Goal: Task Accomplishment & Management: Complete application form

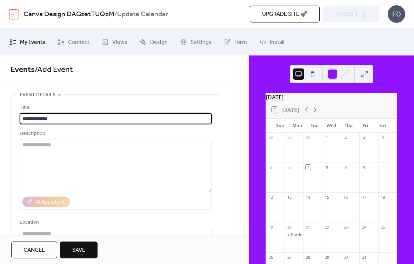
type input "**********"
click at [128, 136] on div "Description" at bounding box center [115, 134] width 191 height 8
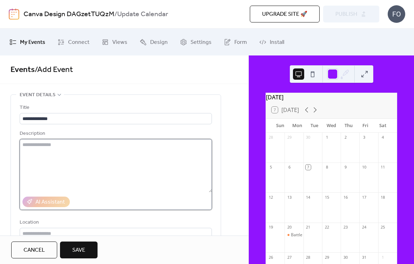
click at [135, 176] on textarea at bounding box center [116, 165] width 192 height 53
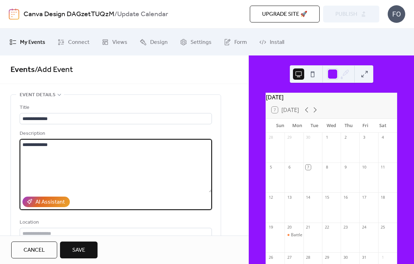
type textarea "**********"
click at [134, 138] on div "Description" at bounding box center [115, 134] width 191 height 8
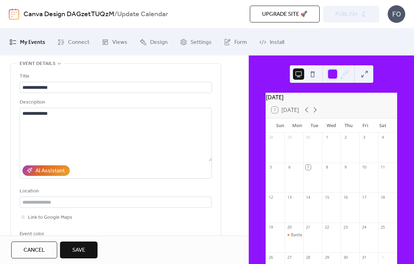
scroll to position [36, 0]
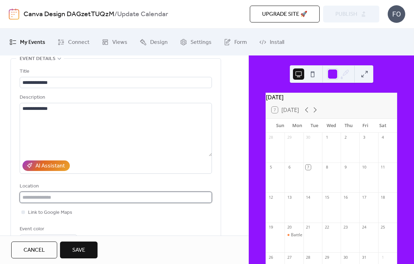
click at [119, 193] on input "text" at bounding box center [116, 197] width 192 height 11
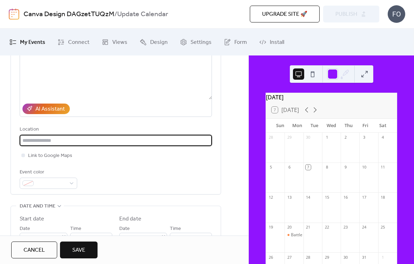
click at [163, 160] on div "Link to Google Maps" at bounding box center [116, 155] width 192 height 8
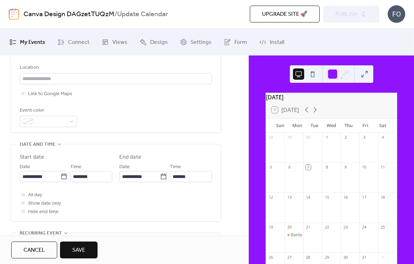
scroll to position [159, 0]
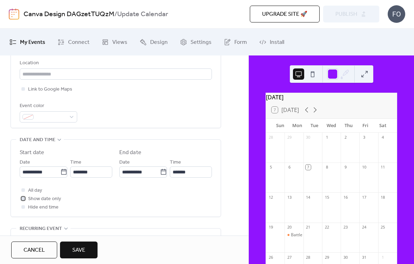
click at [58, 201] on span "Show date only" at bounding box center [44, 199] width 33 height 8
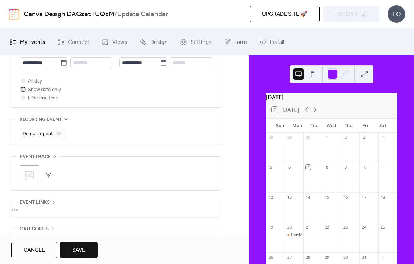
scroll to position [268, 0]
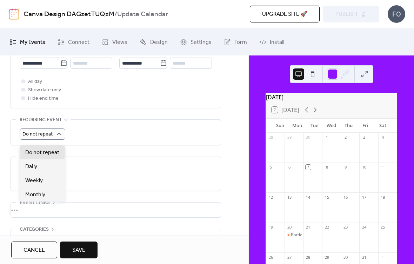
click at [121, 140] on div "Do not repeat" at bounding box center [116, 134] width 192 height 11
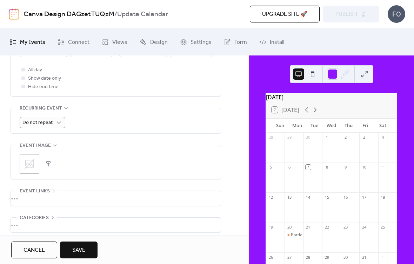
scroll to position [278, 0]
click at [29, 164] on icon at bounding box center [29, 165] width 11 height 11
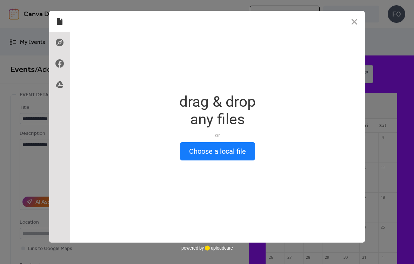
scroll to position [0, 0]
click at [236, 146] on button "Choose a local file" at bounding box center [217, 151] width 75 height 18
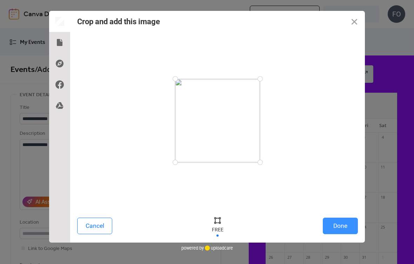
click at [347, 225] on button "Done" at bounding box center [340, 226] width 35 height 17
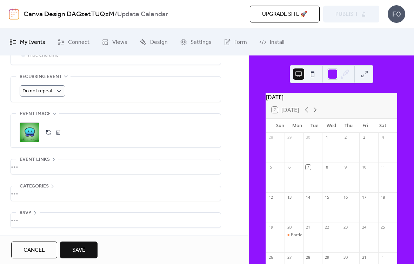
scroll to position [317, 0]
click at [78, 163] on div "•••" at bounding box center [116, 166] width 210 height 15
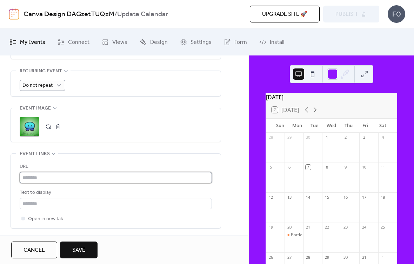
click at [91, 181] on input "text" at bounding box center [116, 177] width 192 height 11
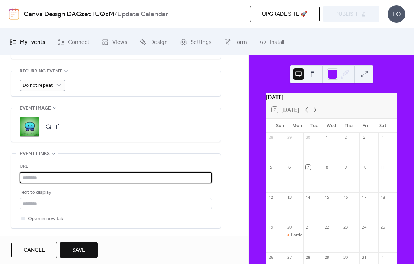
click at [150, 152] on div "**********" at bounding box center [116, 29] width 211 height 505
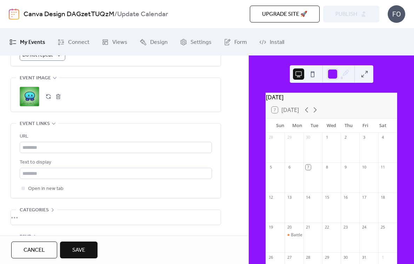
click at [46, 128] on span "Event links" at bounding box center [35, 124] width 30 height 8
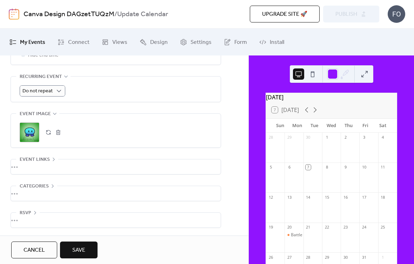
click at [87, 242] on button "Save" at bounding box center [79, 250] width 38 height 17
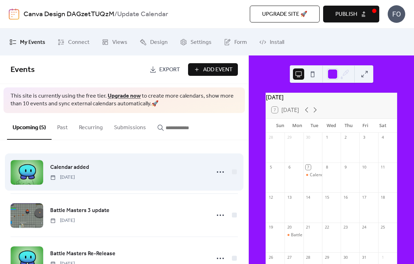
click at [59, 172] on link "Calendar added" at bounding box center [69, 167] width 39 height 9
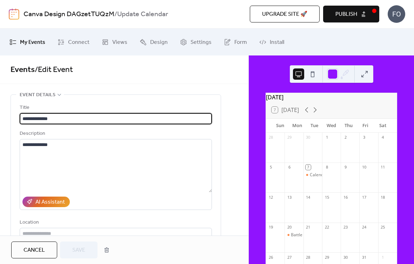
click at [18, 145] on div "**********" at bounding box center [116, 191] width 210 height 192
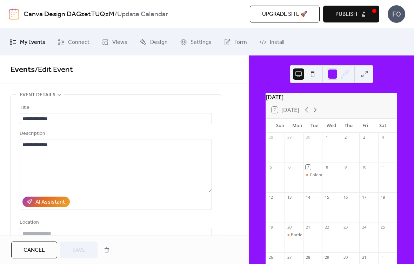
click at [25, 67] on link "Events" at bounding box center [23, 69] width 24 height 15
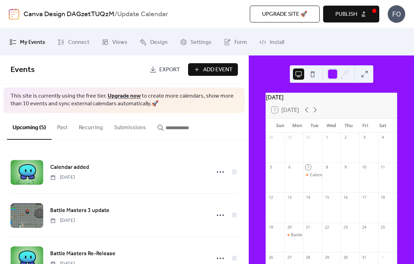
click at [84, 13] on link "Canva Design DAGzetTUQzM" at bounding box center [69, 14] width 91 height 13
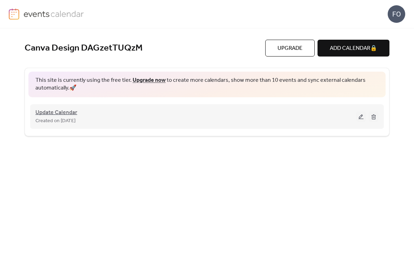
click at [52, 109] on span "Update Calendar" at bounding box center [56, 113] width 42 height 8
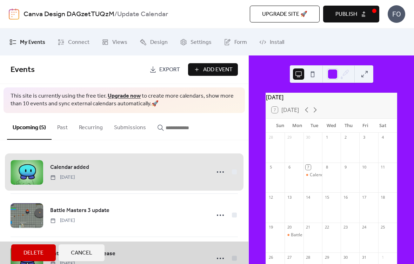
click at [41, 249] on span "Delete" at bounding box center [34, 253] width 20 height 8
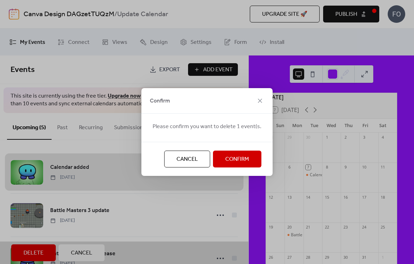
click at [235, 164] on span "Confirm" at bounding box center [237, 159] width 24 height 8
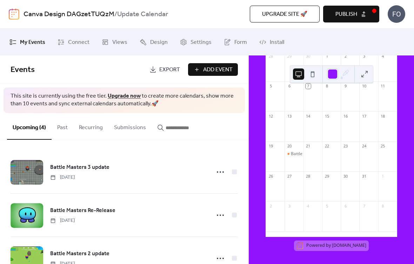
scroll to position [82, 0]
click at [223, 71] on span "Add Event" at bounding box center [217, 70] width 29 height 8
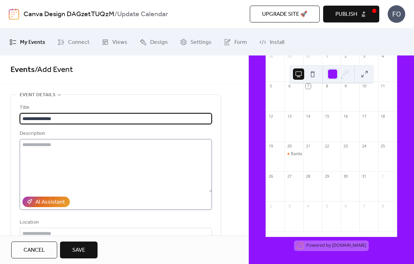
type input "**********"
click at [74, 176] on textarea at bounding box center [116, 165] width 192 height 53
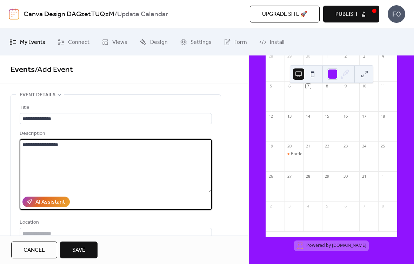
type textarea "**********"
click at [219, 146] on div "**********" at bounding box center [116, 191] width 210 height 192
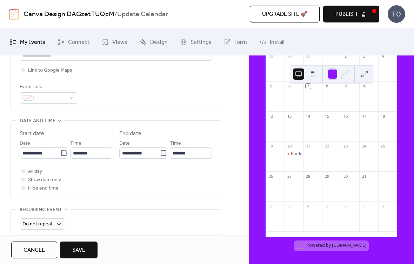
scroll to position [183, 0]
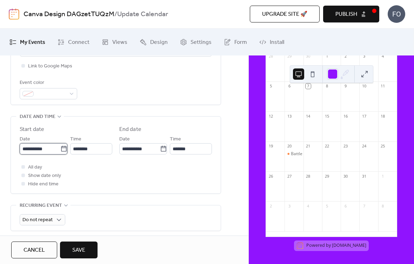
click at [26, 147] on input "**********" at bounding box center [40, 148] width 41 height 11
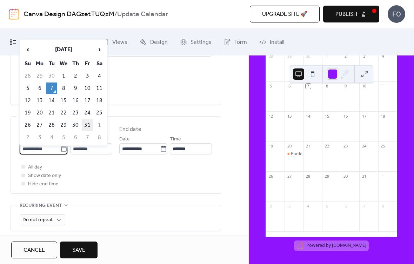
click at [85, 123] on td "31" at bounding box center [87, 125] width 11 height 12
type input "**********"
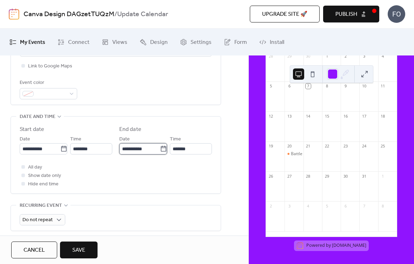
click at [153, 147] on input "**********" at bounding box center [139, 148] width 41 height 11
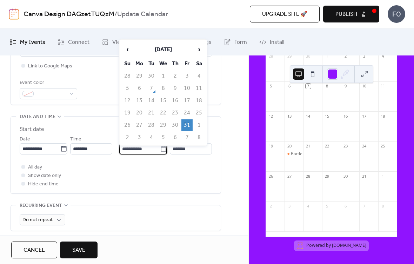
click at [187, 126] on td "31" at bounding box center [187, 125] width 11 height 12
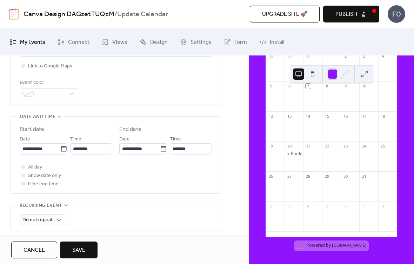
click at [201, 188] on div "All day Show date only Hide end time" at bounding box center [116, 175] width 192 height 25
click at [47, 178] on span "Show date only" at bounding box center [44, 176] width 33 height 8
click at [45, 179] on span "Show date only" at bounding box center [44, 176] width 33 height 8
click at [50, 189] on span "Hide end time" at bounding box center [43, 184] width 31 height 8
click at [54, 189] on span "Hide end time" at bounding box center [43, 184] width 31 height 8
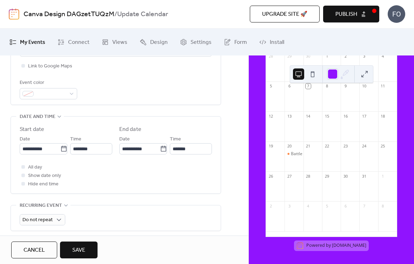
click at [45, 172] on div "All day Show date only Hide end time" at bounding box center [116, 175] width 192 height 25
click at [39, 169] on span "All day" at bounding box center [35, 167] width 14 height 8
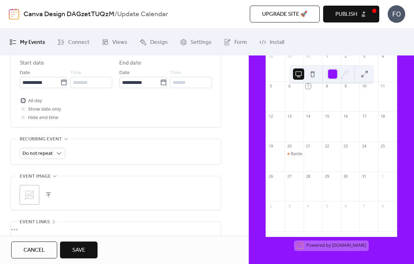
scroll to position [248, 0]
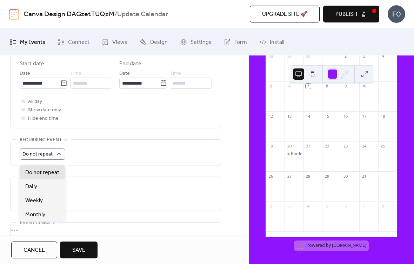
click at [113, 211] on div ";" at bounding box center [116, 194] width 192 height 34
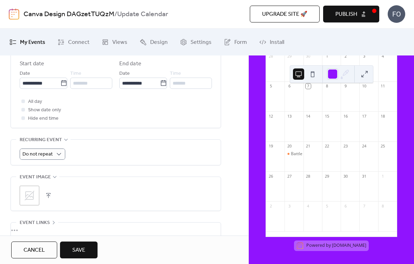
click at [124, 178] on div "**********" at bounding box center [116, 68] width 211 height 445
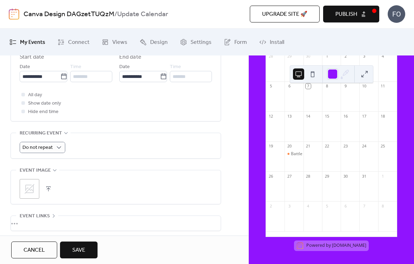
scroll to position [255, 0]
click at [37, 195] on div ";" at bounding box center [30, 189] width 20 height 20
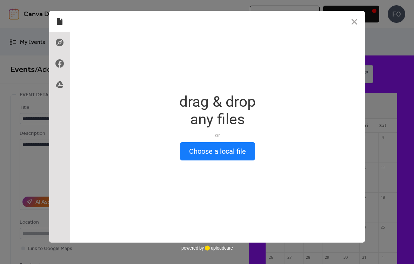
scroll to position [0, 0]
click at [221, 160] on button "Choose a local file" at bounding box center [217, 151] width 75 height 18
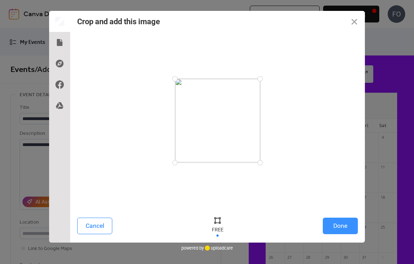
click at [344, 226] on button "Done" at bounding box center [340, 226] width 35 height 17
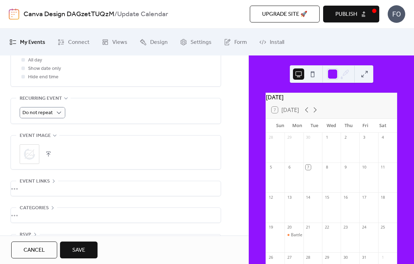
scroll to position [303, 0]
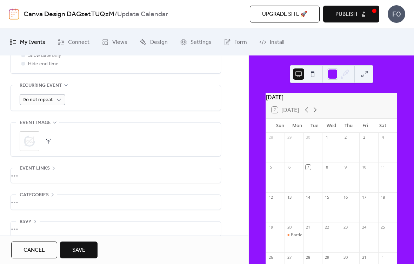
click at [92, 256] on button "Save" at bounding box center [79, 250] width 38 height 17
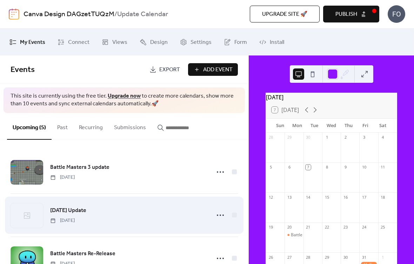
click at [19, 212] on div at bounding box center [27, 215] width 33 height 25
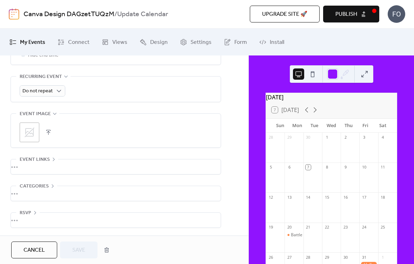
scroll to position [317, 0]
click at [28, 133] on icon at bounding box center [30, 132] width 10 height 10
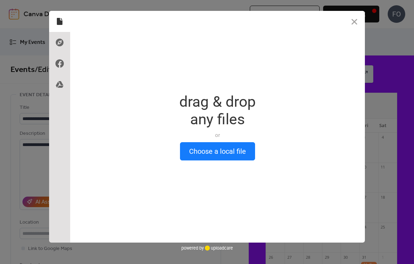
scroll to position [0, 0]
click at [231, 149] on button "Choose a local file" at bounding box center [217, 151] width 75 height 18
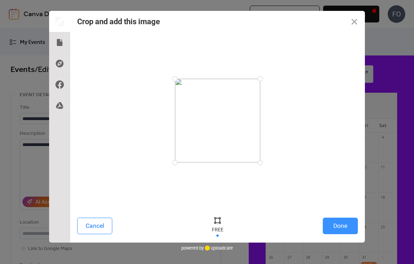
click at [343, 229] on button "Done" at bounding box center [340, 226] width 35 height 17
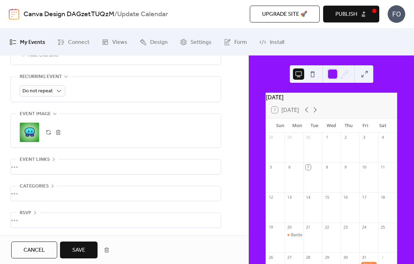
scroll to position [317, 0]
click at [87, 258] on button "Save" at bounding box center [79, 250] width 38 height 17
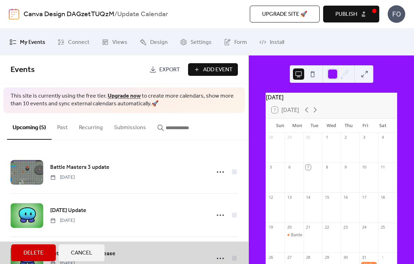
scroll to position [0, 0]
click at [86, 250] on span "Cancel" at bounding box center [81, 253] width 21 height 8
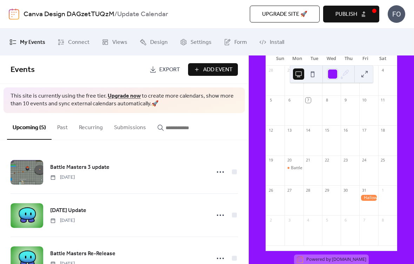
scroll to position [66, 0]
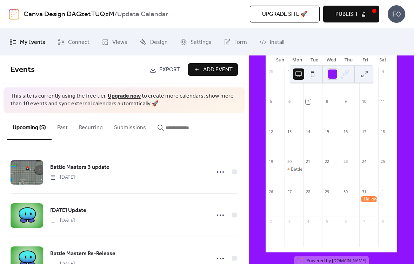
click at [368, 202] on div at bounding box center [369, 199] width 19 height 6
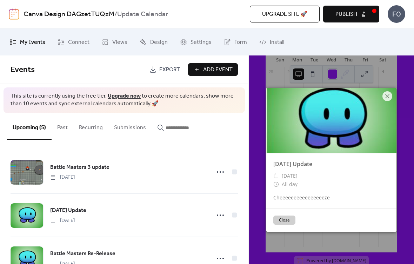
click at [403, 110] on div "Halloween Update ​ Friday, October 31, 2025 ​ All day Cheeeeeeeeeeeeeeeeze Close" at bounding box center [331, 159] width 165 height 209
click at [388, 97] on icon at bounding box center [388, 96] width 4 height 4
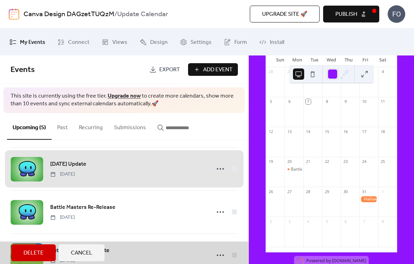
scroll to position [46, 0]
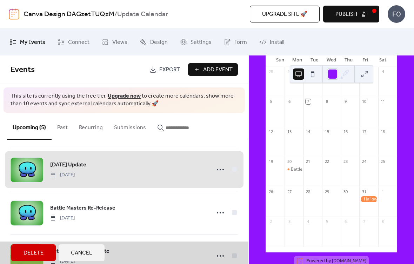
click at [176, 175] on span "Halloween Update Friday, October 31, 2025" at bounding box center [125, 169] width 228 height 43
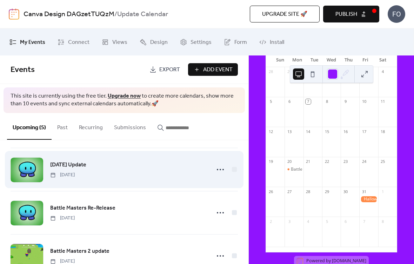
click at [176, 164] on div "Halloween Update Friday, October 31, 2025" at bounding box center [128, 169] width 156 height 18
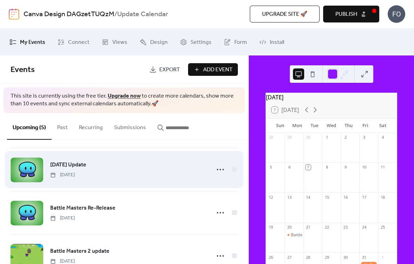
scroll to position [0, 0]
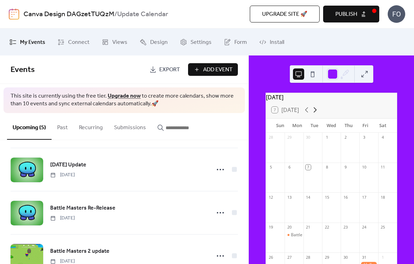
click at [318, 113] on icon at bounding box center [315, 110] width 8 height 8
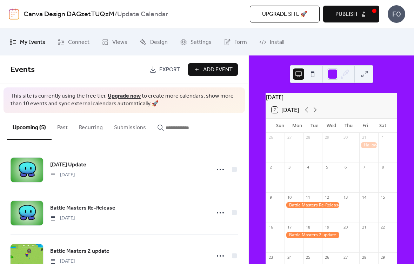
click at [302, 110] on button "7 Today" at bounding box center [285, 110] width 32 height 10
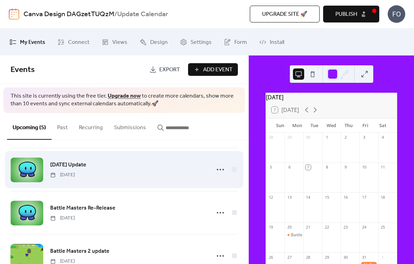
click at [155, 172] on div "Halloween Update Friday, October 31, 2025" at bounding box center [128, 169] width 156 height 18
click at [219, 176] on div at bounding box center [220, 170] width 14 height 14
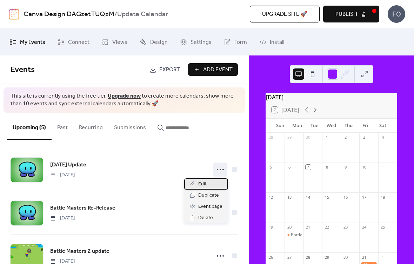
click at [209, 185] on div "Edit" at bounding box center [206, 183] width 44 height 11
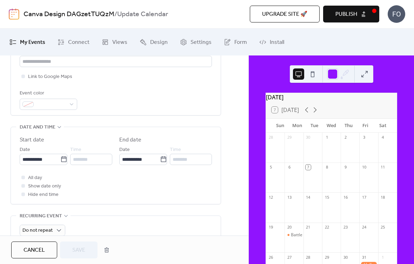
scroll to position [172, 0]
click at [46, 191] on span "Show date only" at bounding box center [44, 187] width 33 height 8
click at [41, 181] on span "All day" at bounding box center [35, 178] width 14 height 8
click at [47, 189] on span "Show date only" at bounding box center [44, 187] width 33 height 8
click at [87, 251] on button "Save" at bounding box center [79, 250] width 38 height 17
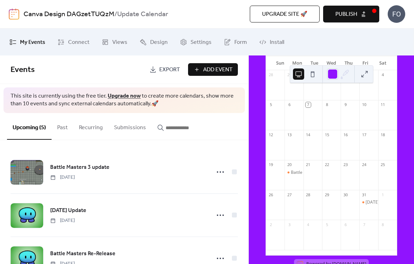
scroll to position [61, 0]
